Goal: Navigation & Orientation: Find specific page/section

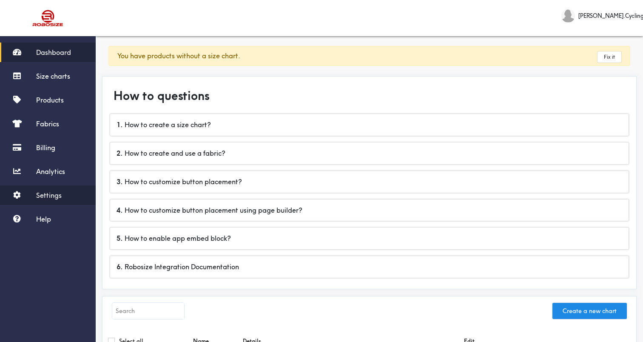
click at [50, 197] on span "Settings" at bounding box center [49, 195] width 26 height 9
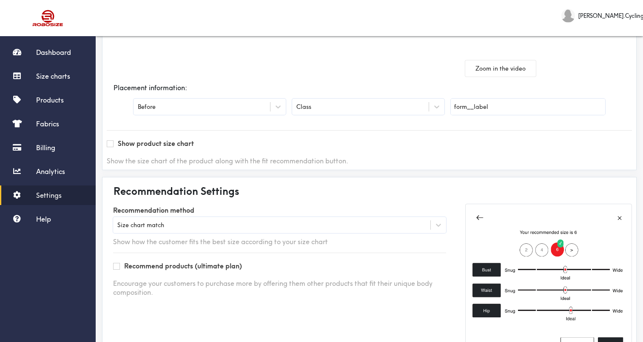
scroll to position [215, 0]
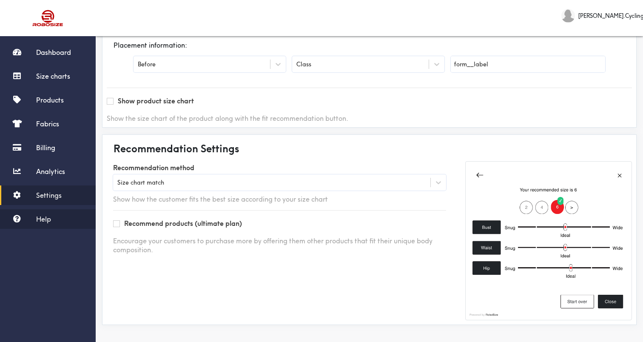
click at [54, 216] on link "Help" at bounding box center [48, 219] width 96 height 20
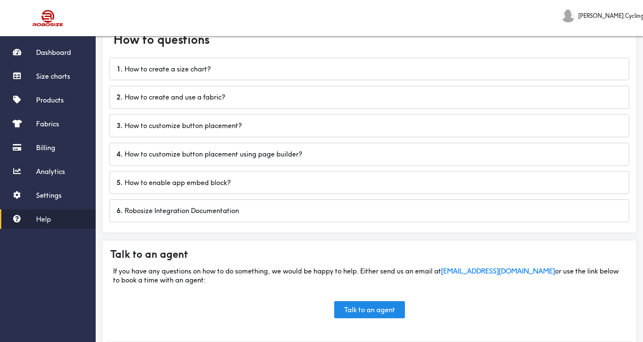
scroll to position [14, 0]
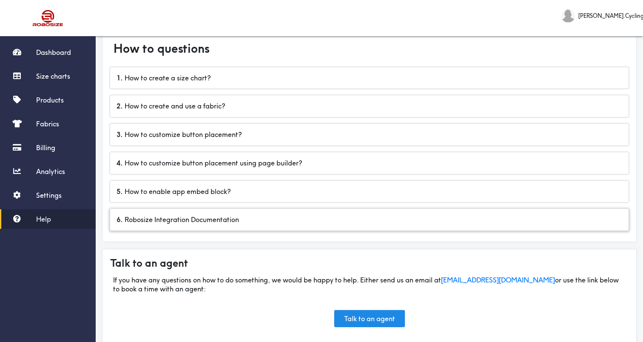
click at [195, 221] on div "6 . Robosize Integration Documentation" at bounding box center [369, 220] width 518 height 22
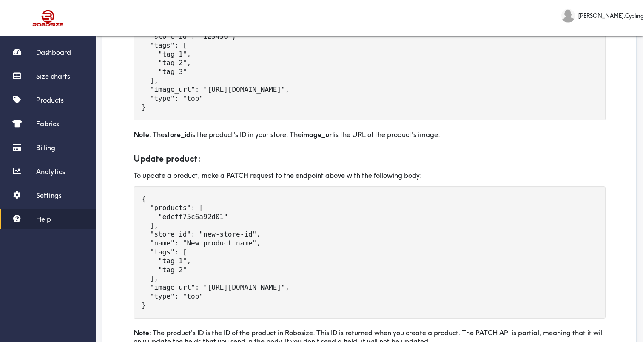
scroll to position [625, 0]
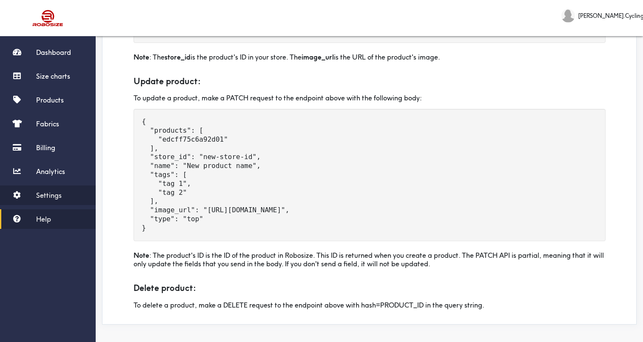
click at [41, 193] on span "Settings" at bounding box center [49, 195] width 26 height 9
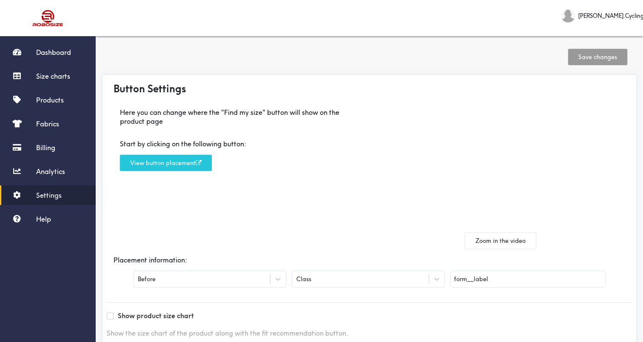
click at [589, 21] on div "[PERSON_NAME].Cycling" at bounding box center [602, 16] width 82 height 14
click at [48, 56] on span "Dashboard" at bounding box center [53, 52] width 35 height 9
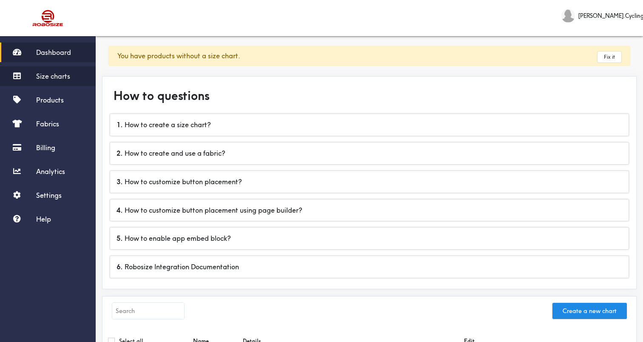
click at [66, 79] on span "Size charts" at bounding box center [53, 76] width 34 height 9
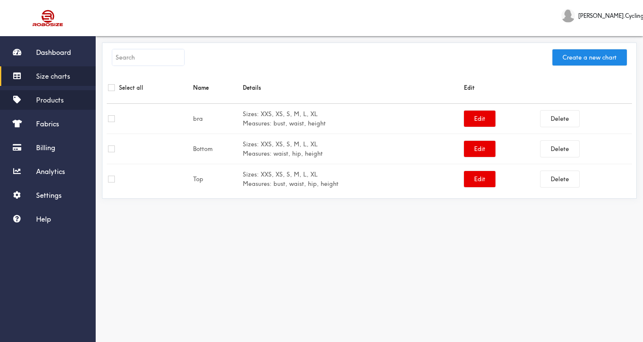
click at [53, 102] on span "Products" at bounding box center [50, 100] width 28 height 9
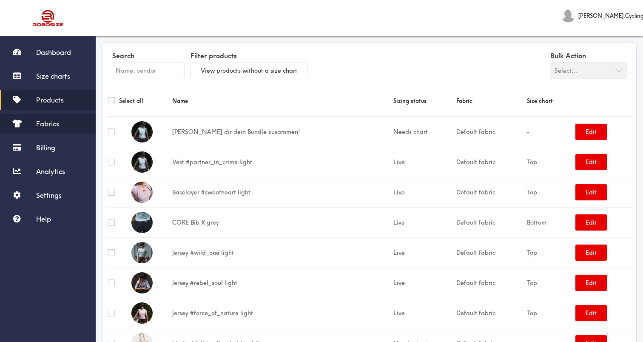
click at [51, 128] on link "Fabrics" at bounding box center [48, 124] width 96 height 20
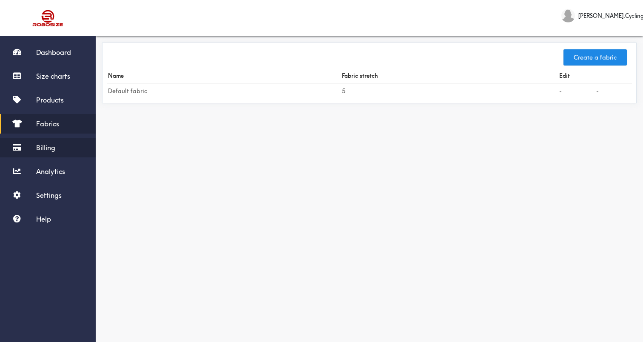
click at [46, 145] on span "Billing" at bounding box center [45, 147] width 19 height 9
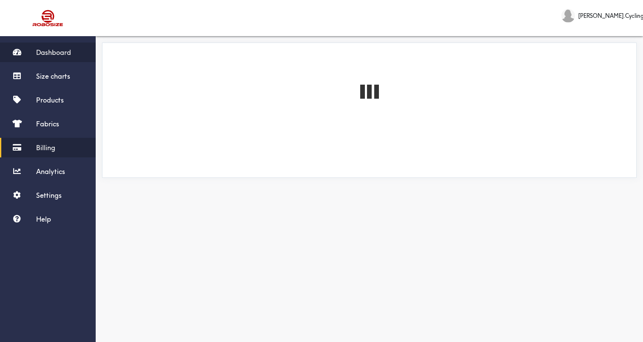
click at [66, 48] on link "Dashboard" at bounding box center [48, 53] width 96 height 20
